Goal: Find contact information: Find contact information

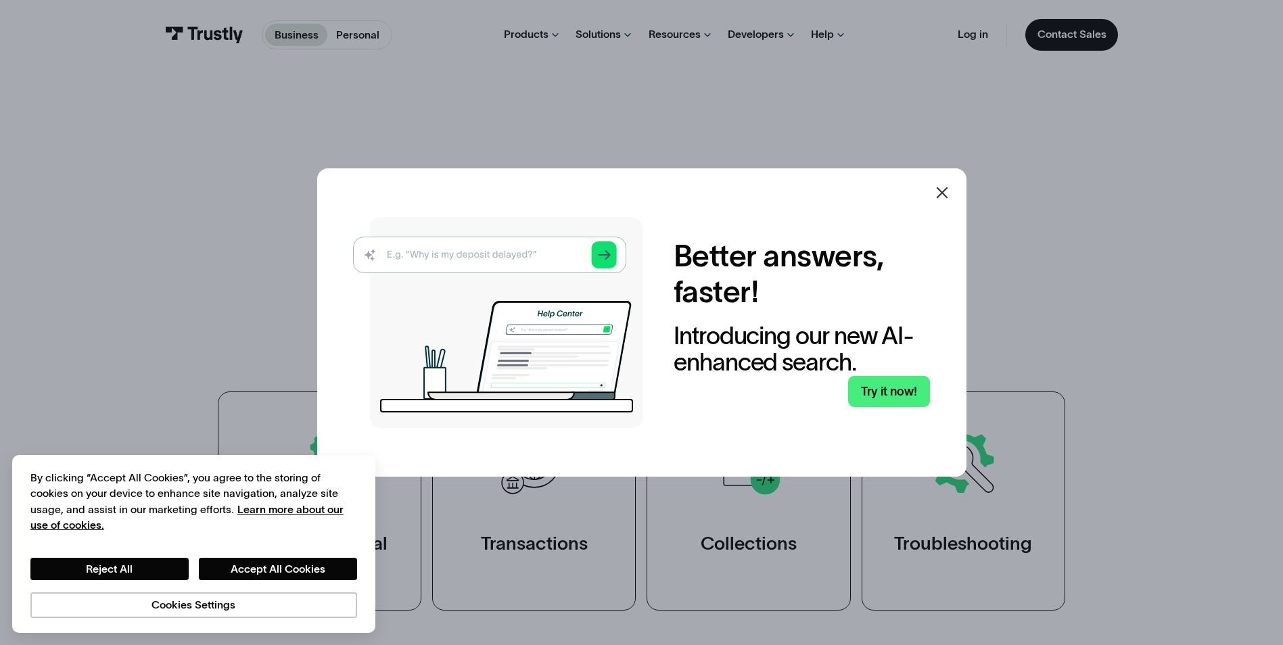
click at [947, 195] on icon at bounding box center [942, 193] width 16 height 16
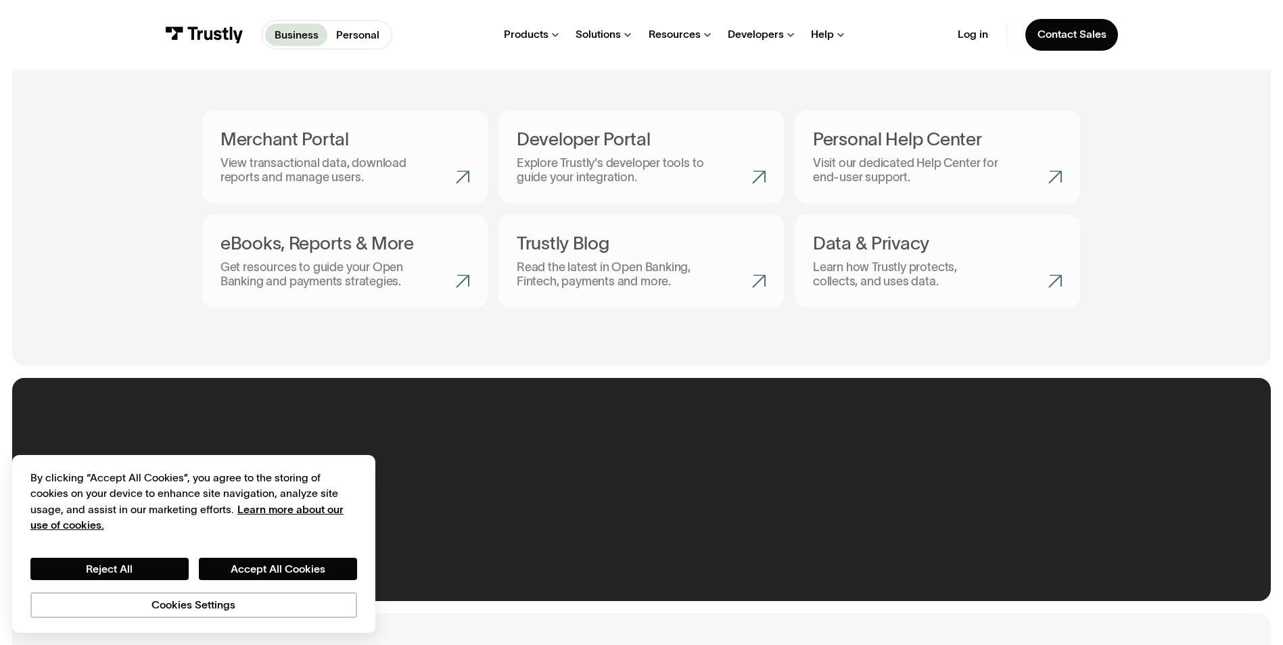
scroll to position [812, 0]
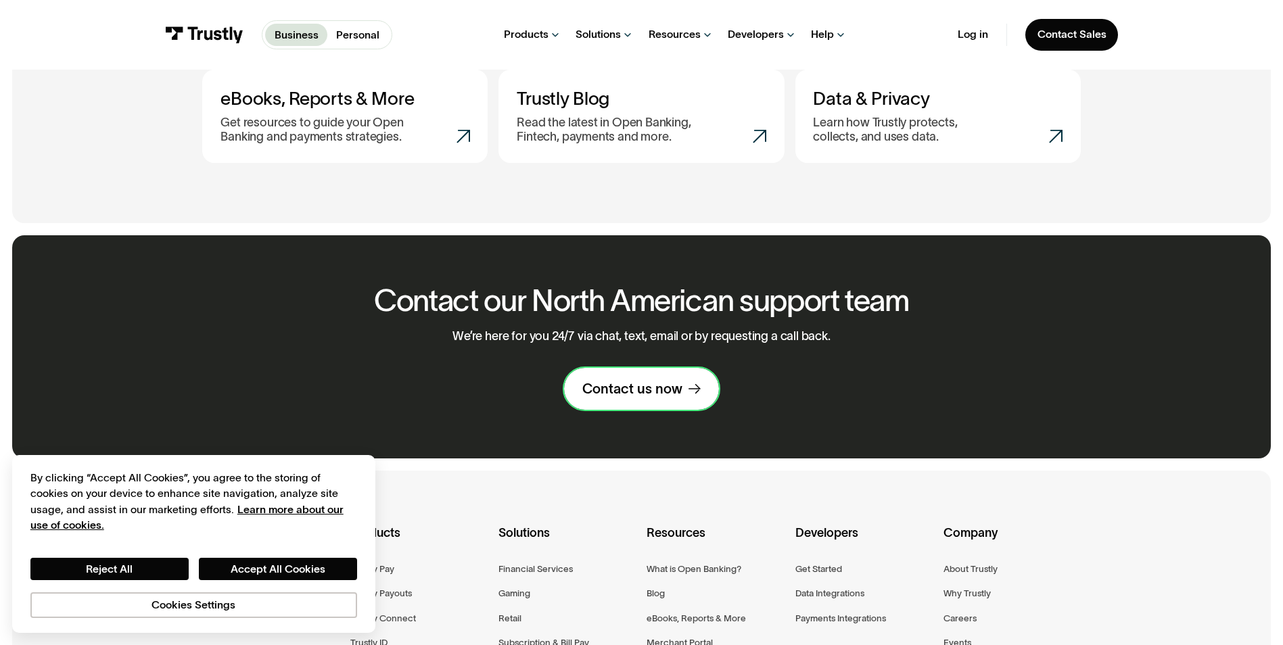
click at [671, 390] on div "Contact us now" at bounding box center [632, 389] width 100 height 18
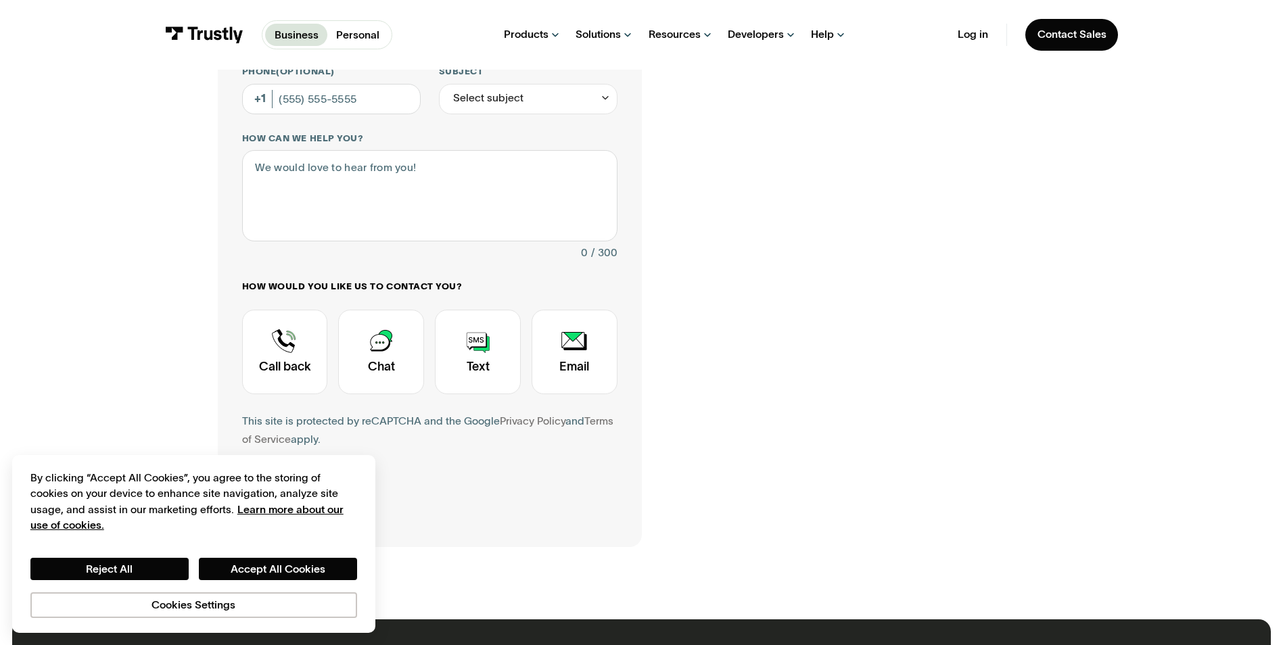
scroll to position [271, 0]
